Goal: Task Accomplishment & Management: Use online tool/utility

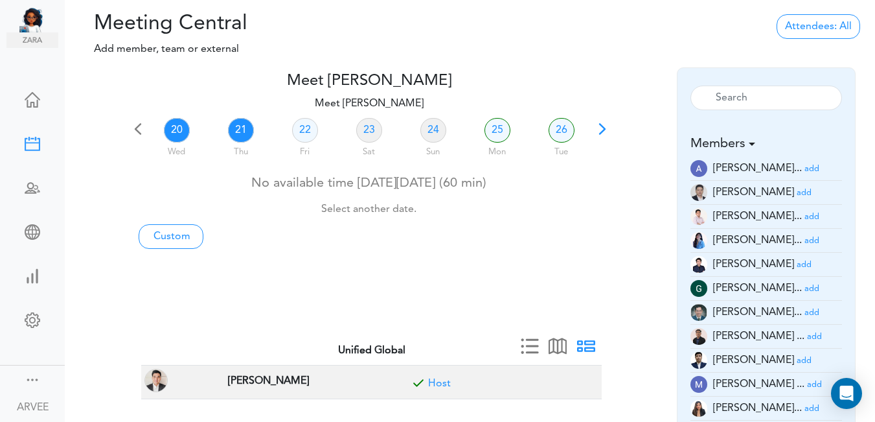
click at [237, 126] on link "21" at bounding box center [241, 130] width 26 height 25
click at [165, 235] on link "Custom" at bounding box center [171, 236] width 65 height 25
type input "Meet [PERSON_NAME]"
type input "[URL][DOMAIN_NAME][SECURITY_DATA]"
type input "[DATE]T14:00"
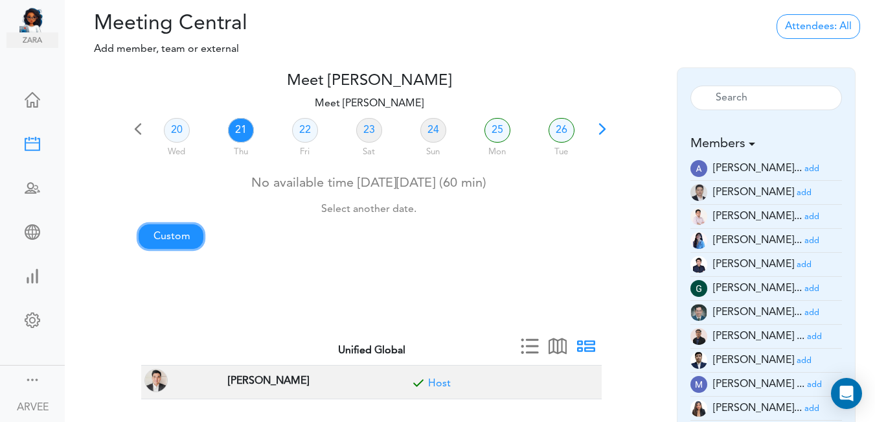
type input "[DATE]T14:30"
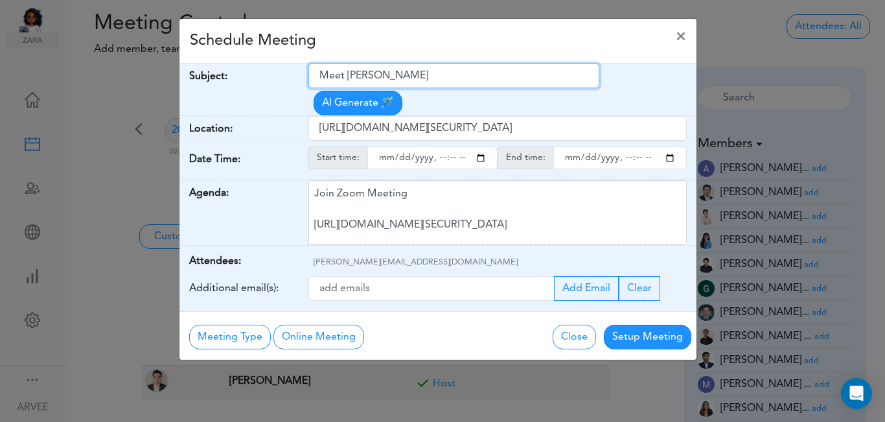
drag, startPoint x: 320, startPoint y: 77, endPoint x: 420, endPoint y: 74, distance: 100.5
click at [463, 69] on input "Meet [PERSON_NAME]" at bounding box center [453, 75] width 291 height 25
paste input "nternal Call: [PERSON_NAME] Planning"
type input "nternal Call: [PERSON_NAME] Planning"
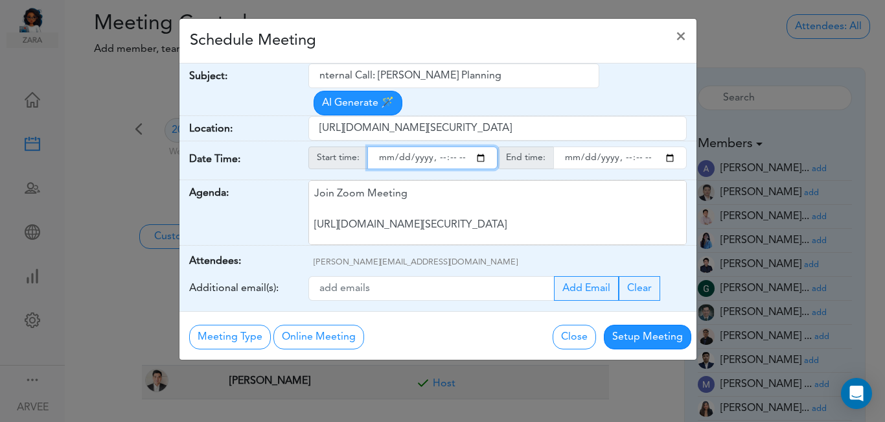
click at [481, 146] on input "starttime" at bounding box center [432, 157] width 130 height 23
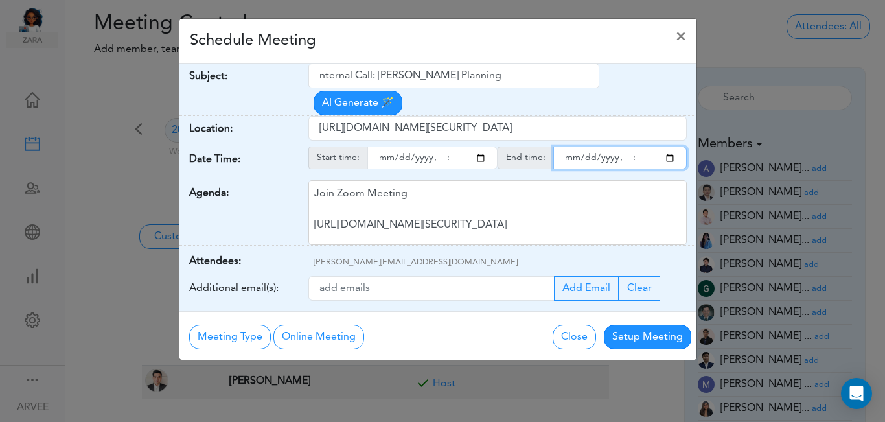
type input "[DATE]T16:00"
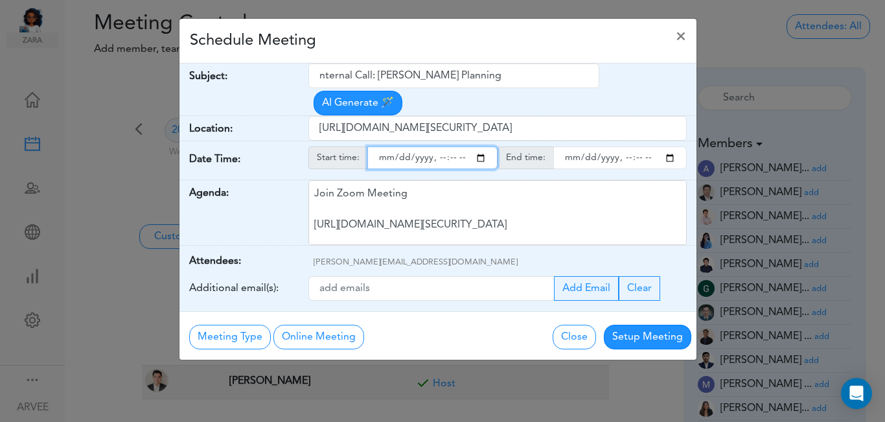
click at [671, 146] on input "endtime" at bounding box center [619, 157] width 133 height 23
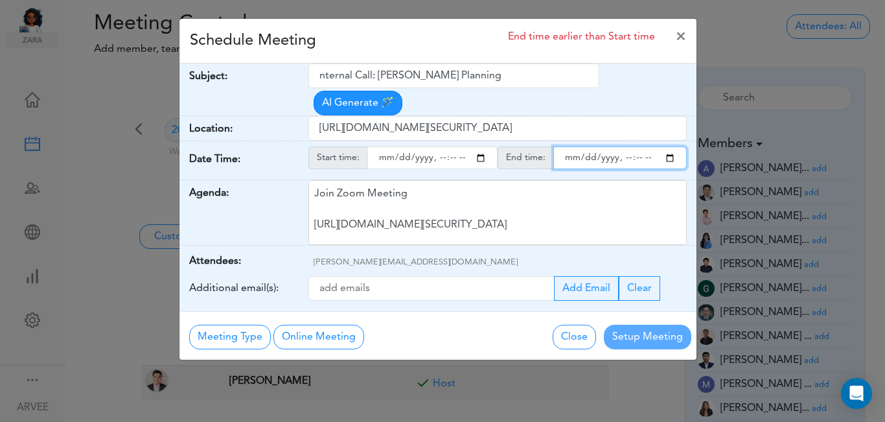
click at [635, 146] on input "endtime" at bounding box center [619, 157] width 133 height 23
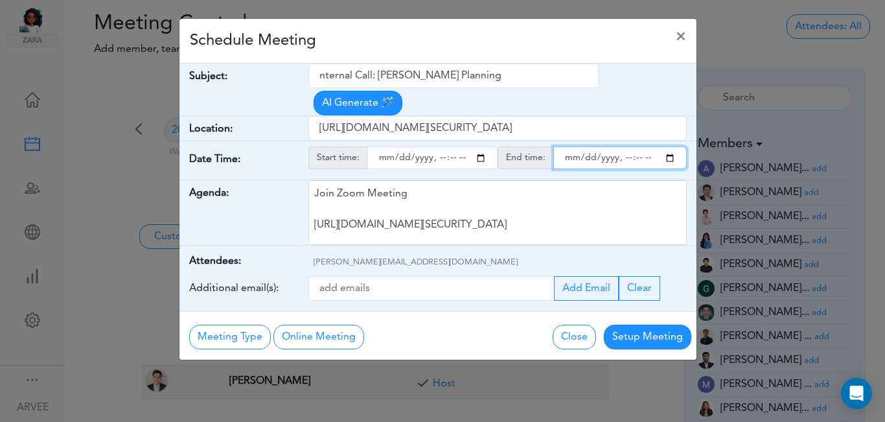
type input "[DATE]T17:00"
click at [500, 36] on div "Schedule Meeting ×" at bounding box center [437, 41] width 517 height 45
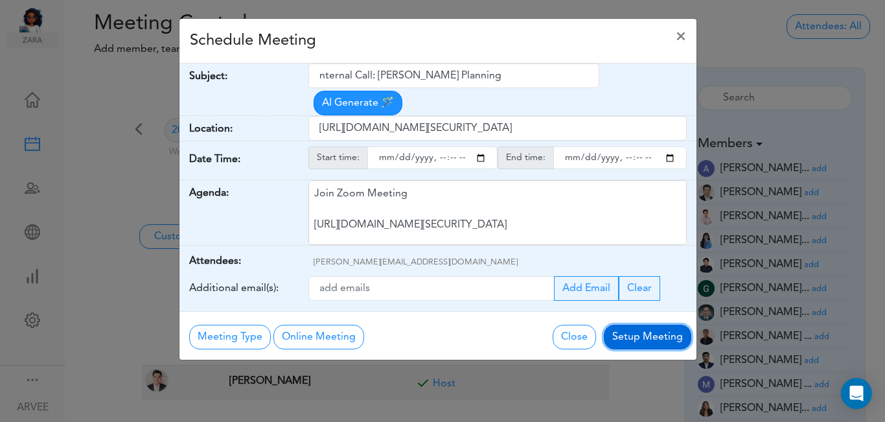
click at [640, 325] on button "Setup Meeting" at bounding box center [647, 337] width 87 height 25
